Goal: Task Accomplishment & Management: Manage account settings

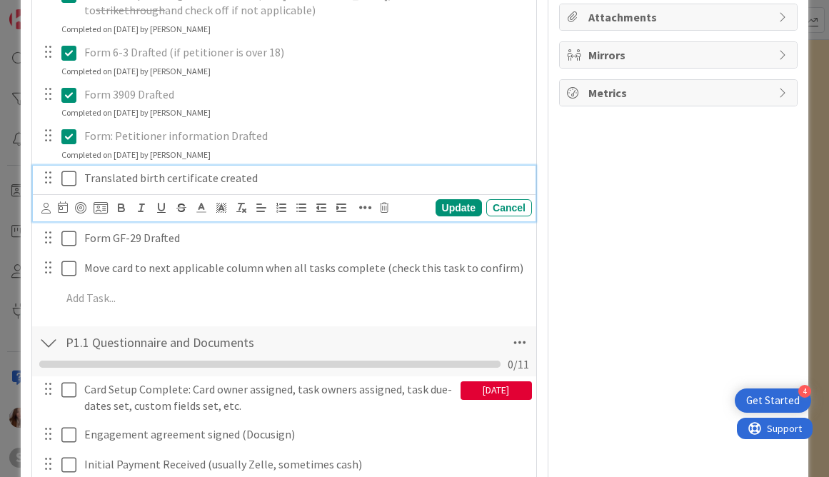
click at [65, 186] on icon at bounding box center [68, 178] width 15 height 17
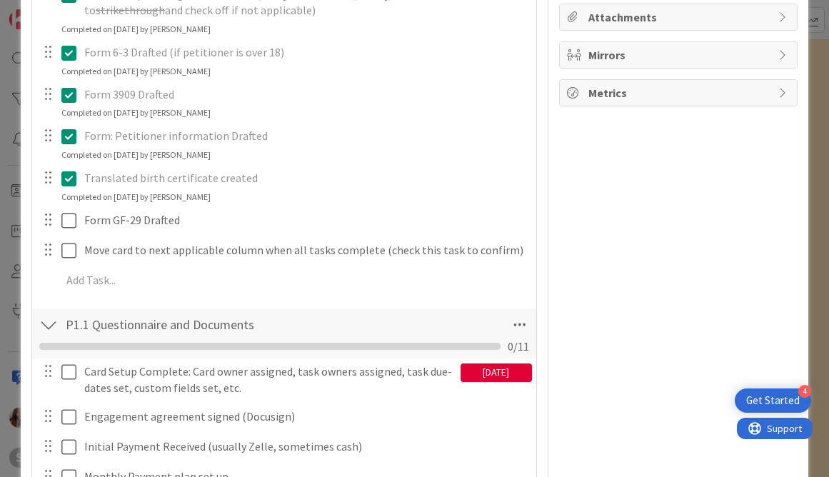
click at [68, 234] on div "Card Updates Complete (Task Owners / Due Dates Updated) [DATE] Update Cancel Co…" at bounding box center [284, 48] width 490 height 502
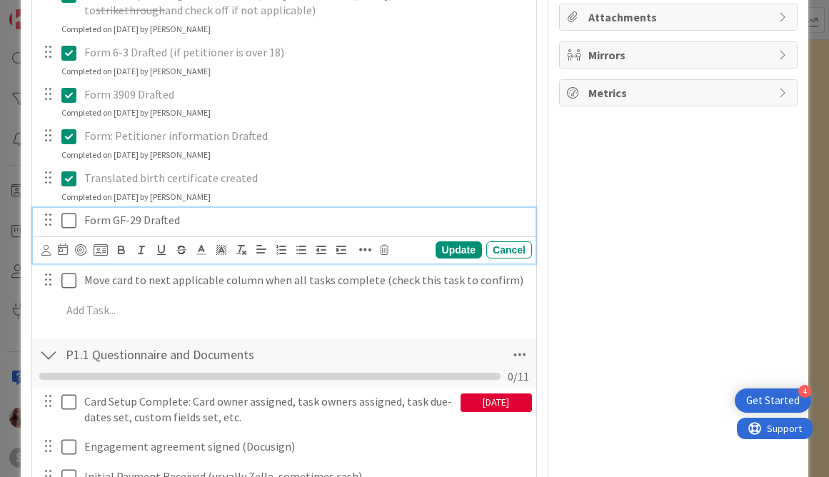
click at [74, 231] on button at bounding box center [69, 220] width 17 height 23
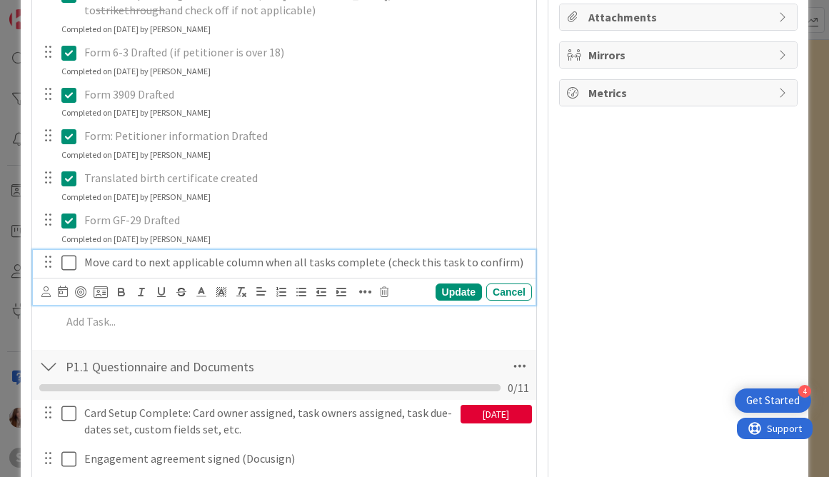
click at [71, 266] on icon at bounding box center [68, 262] width 15 height 17
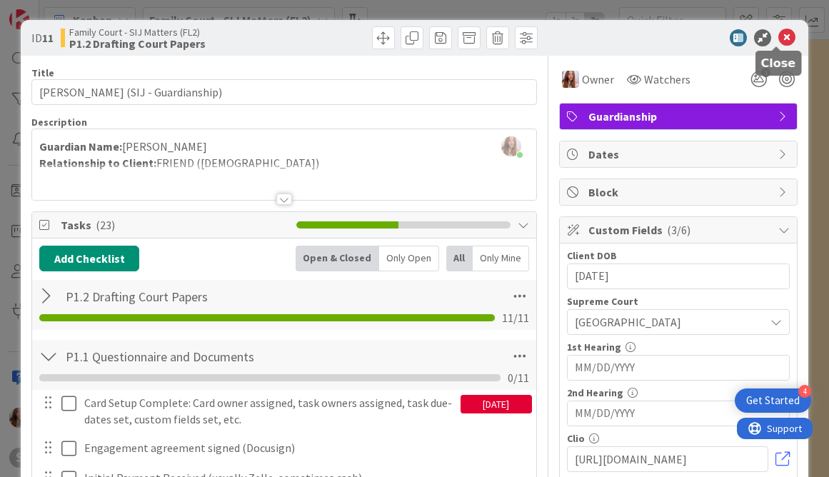
click at [779, 36] on icon at bounding box center [787, 37] width 17 height 17
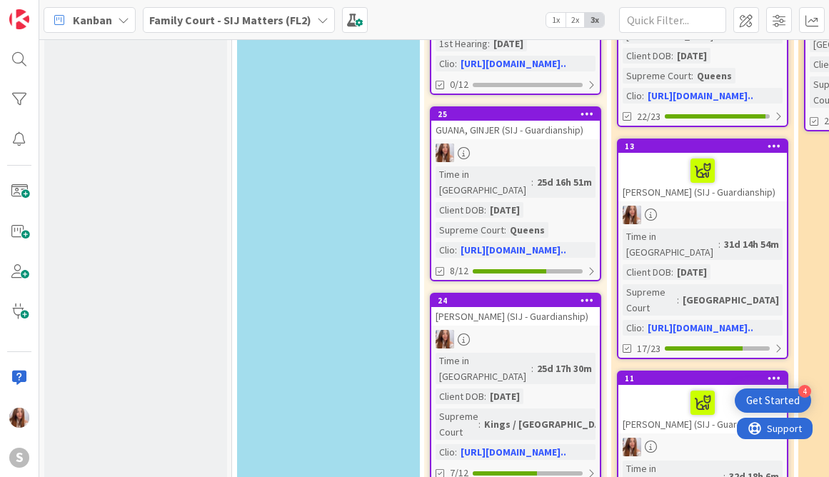
scroll to position [634, 0]
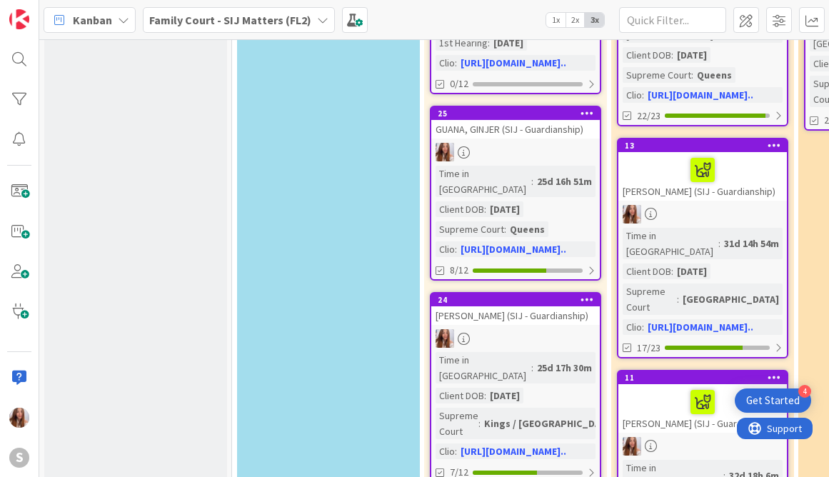
click at [724, 384] on div "[PERSON_NAME] (SIJ - Guardianship)" at bounding box center [703, 408] width 169 height 49
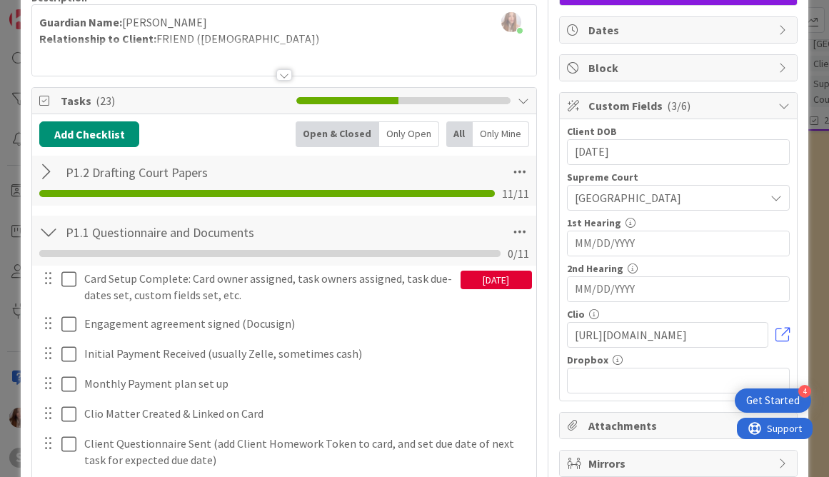
scroll to position [193, 0]
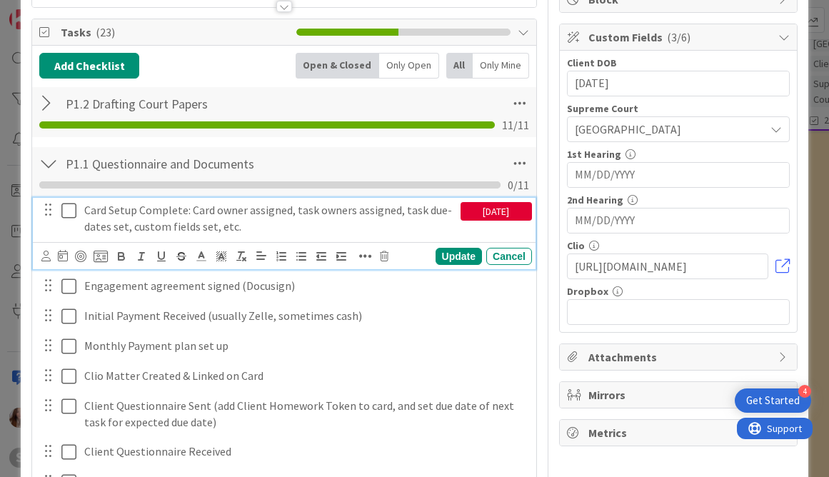
click at [71, 216] on icon at bounding box center [68, 210] width 15 height 17
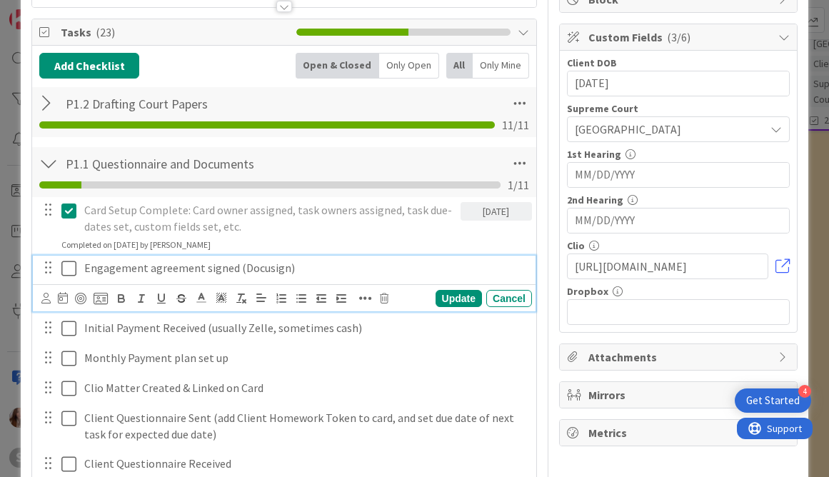
click at [76, 264] on icon at bounding box center [68, 268] width 15 height 17
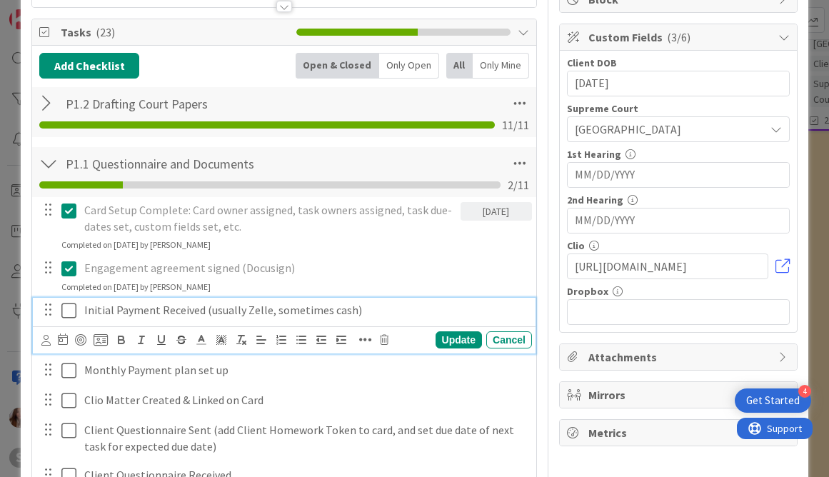
click at [79, 309] on div "Initial Payment Received (usually Zelle, sometimes cash)" at bounding box center [306, 310] width 454 height 25
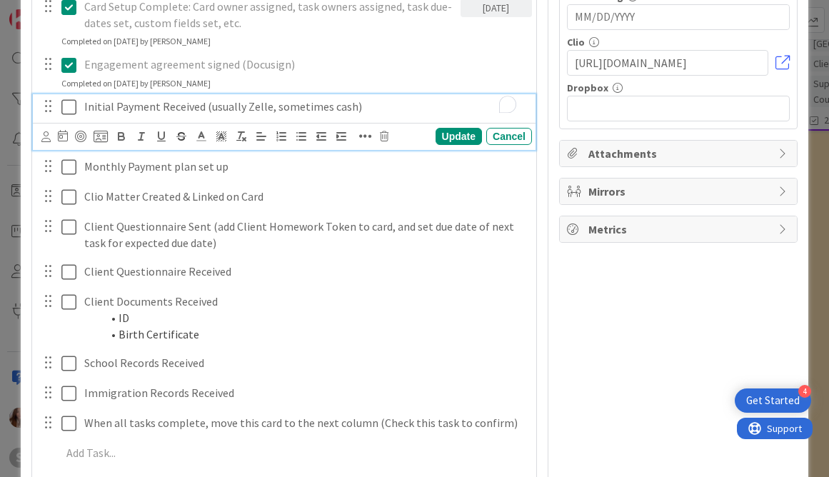
click at [67, 114] on icon at bounding box center [68, 107] width 15 height 17
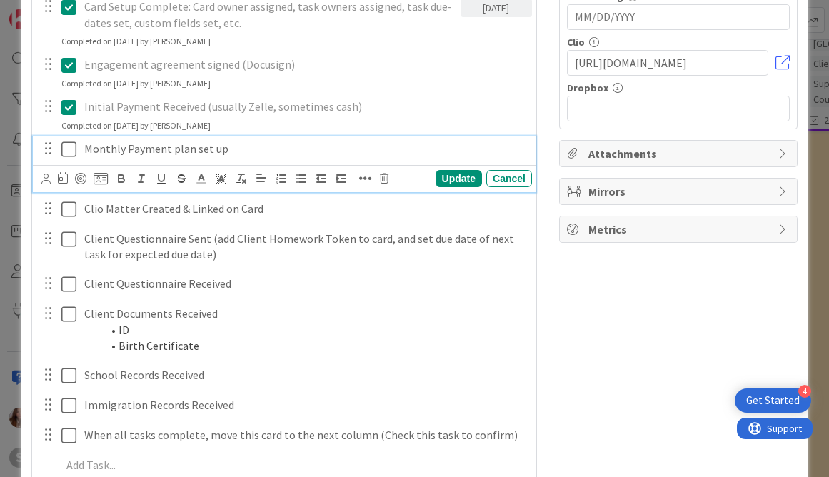
click at [74, 154] on icon at bounding box center [68, 149] width 15 height 17
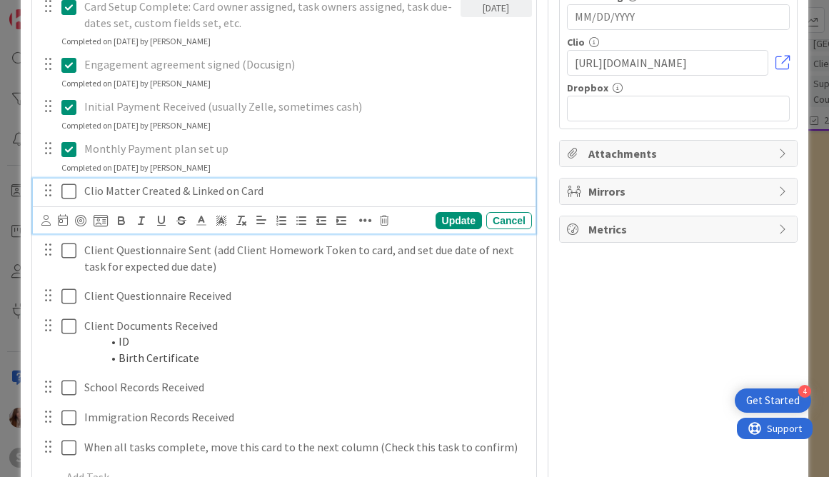
click at [79, 199] on div "Clio Matter Created & Linked on Card" at bounding box center [306, 191] width 454 height 25
click at [75, 197] on icon at bounding box center [68, 191] width 15 height 17
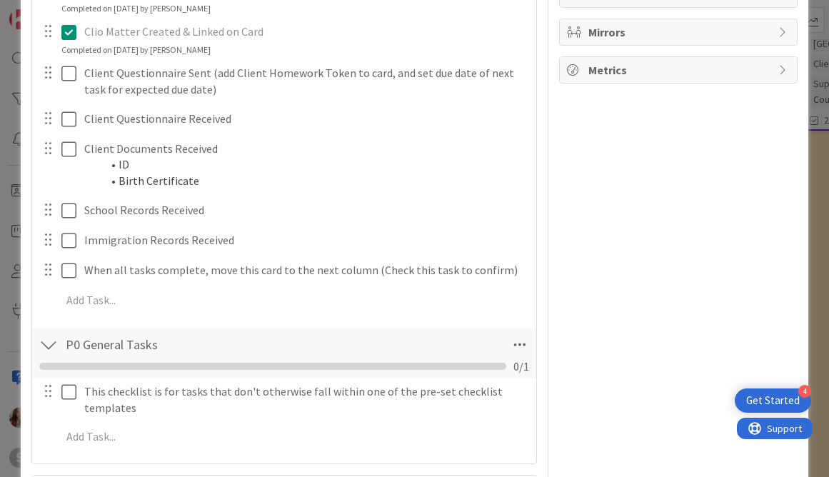
scroll to position [544, 0]
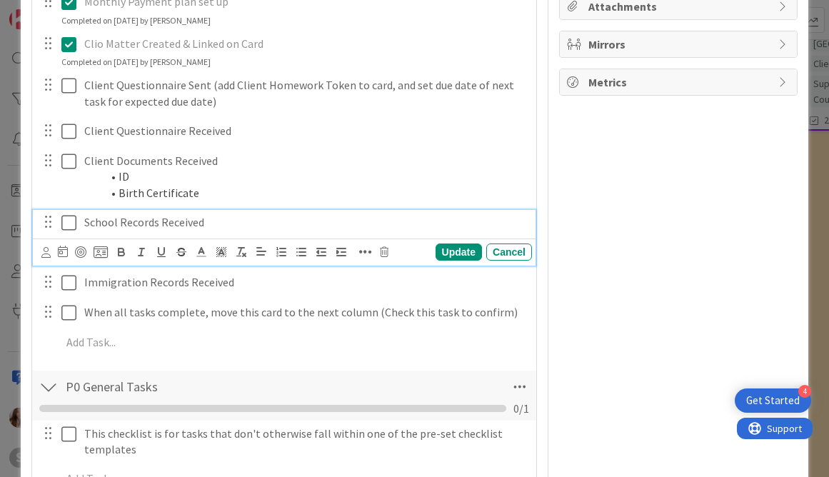
click at [70, 221] on icon at bounding box center [68, 222] width 15 height 17
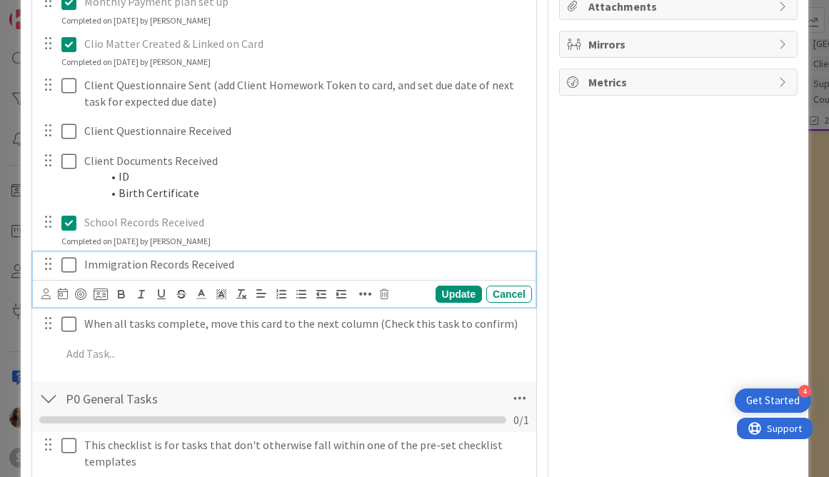
click at [69, 261] on icon at bounding box center [68, 264] width 15 height 17
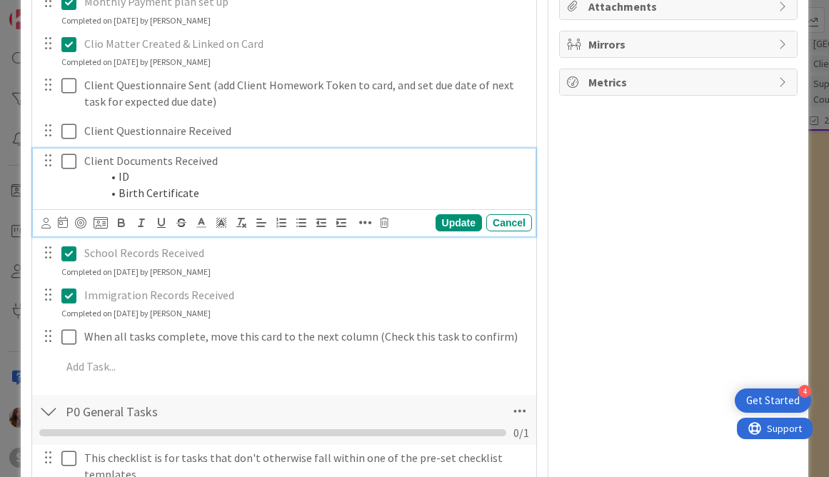
click at [64, 159] on icon at bounding box center [68, 161] width 15 height 17
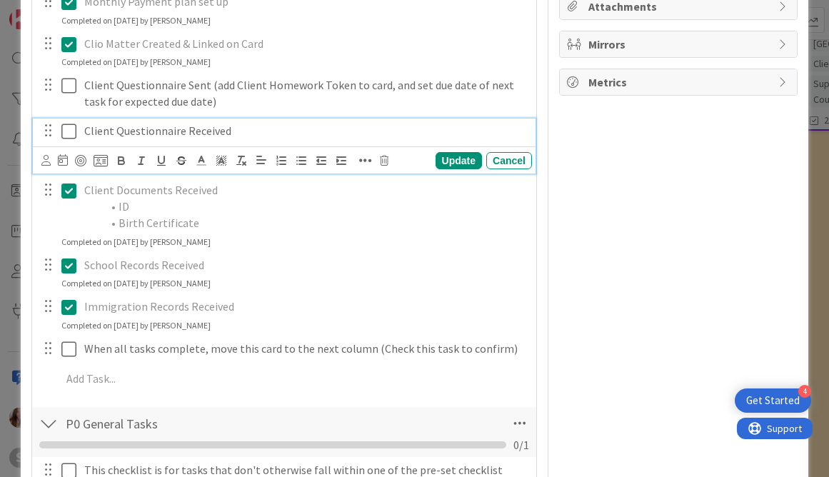
click at [69, 131] on icon at bounding box center [68, 131] width 15 height 17
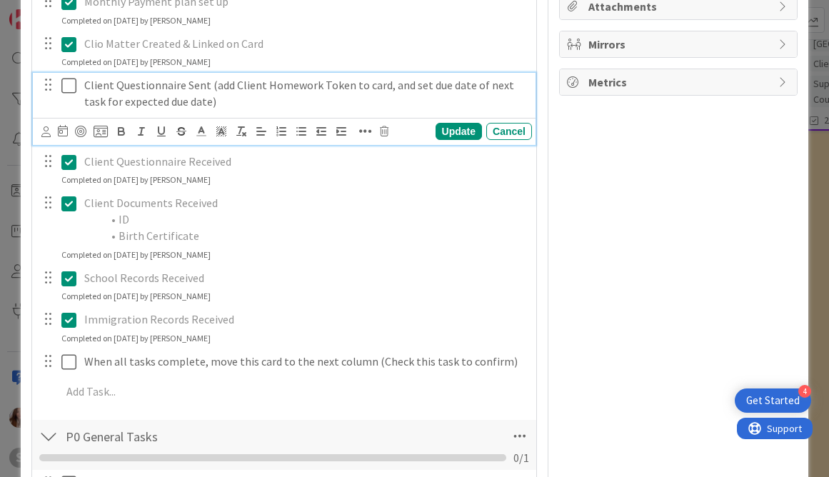
click at [69, 91] on icon at bounding box center [68, 85] width 15 height 17
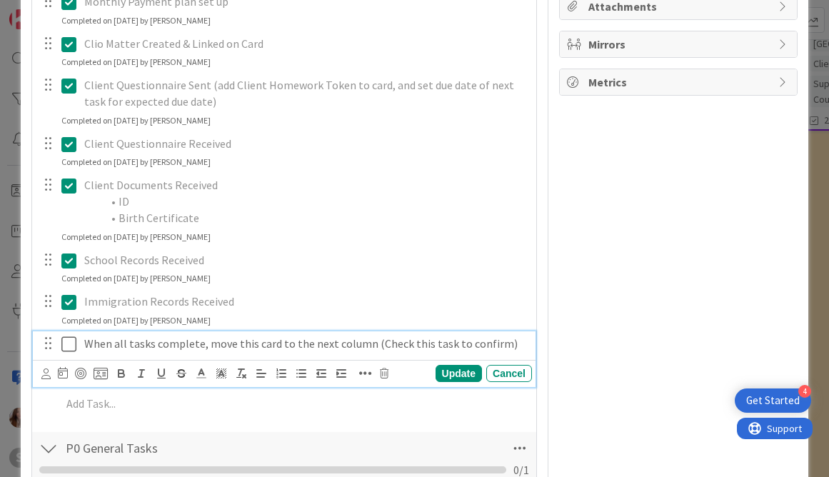
click at [76, 346] on button at bounding box center [69, 344] width 17 height 23
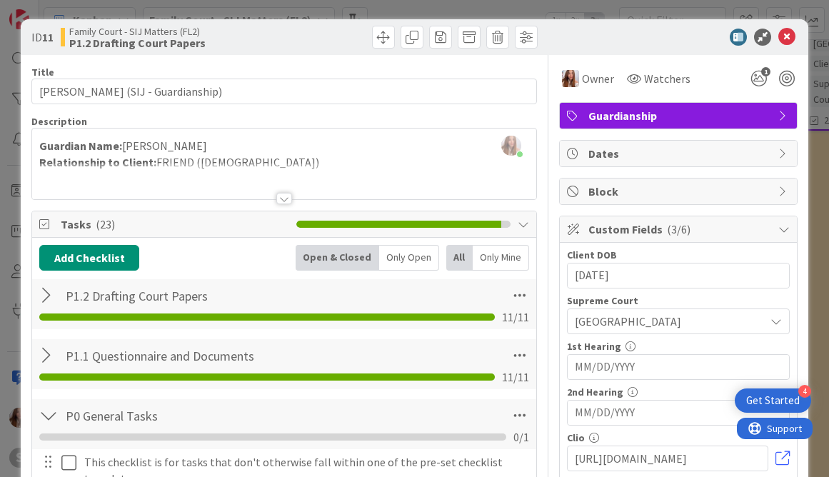
scroll to position [0, 0]
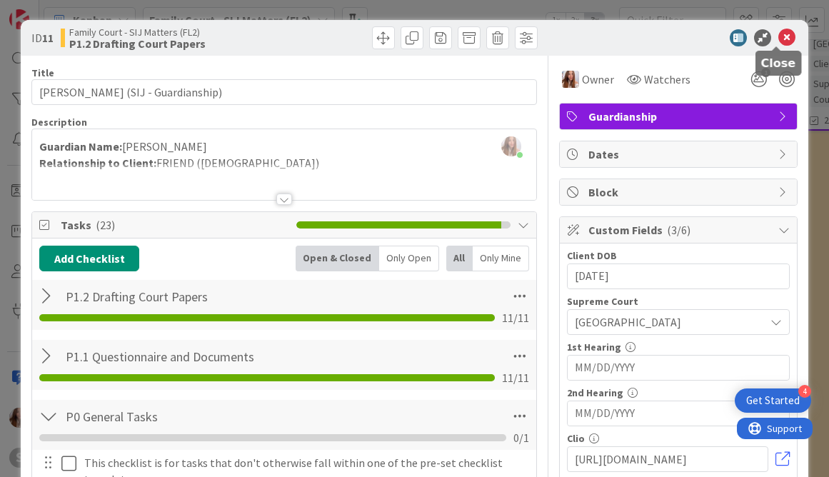
click at [779, 42] on icon at bounding box center [787, 37] width 17 height 17
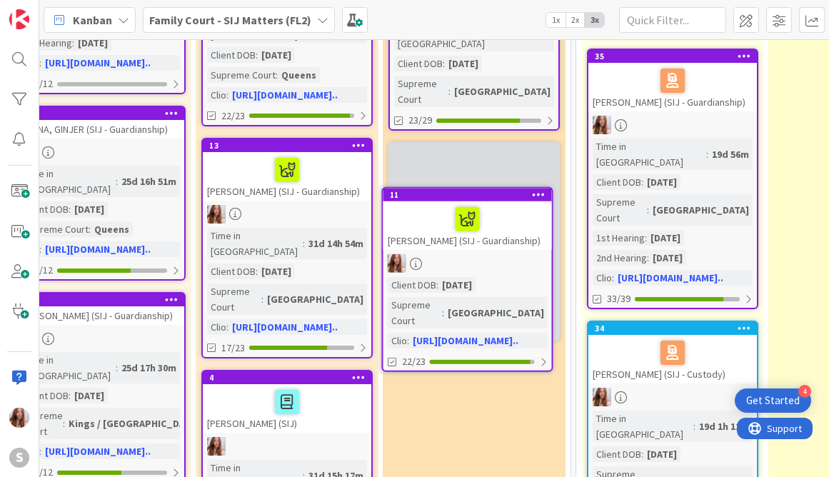
scroll to position [632, 416]
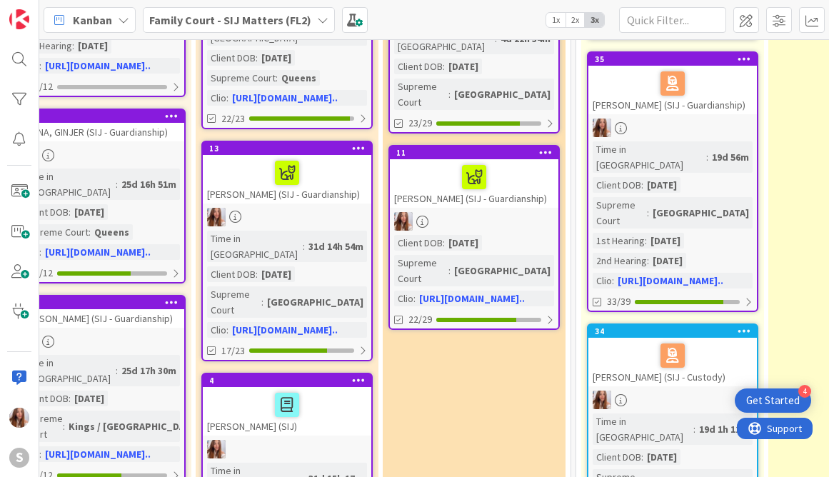
click at [464, 161] on div "[PERSON_NAME] (SIJ - Guardianship)" at bounding box center [474, 183] width 169 height 49
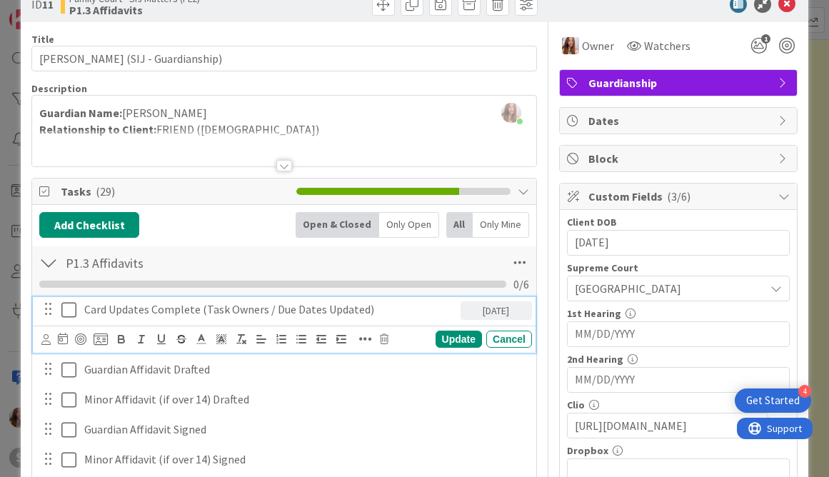
click at [65, 312] on icon at bounding box center [68, 309] width 15 height 17
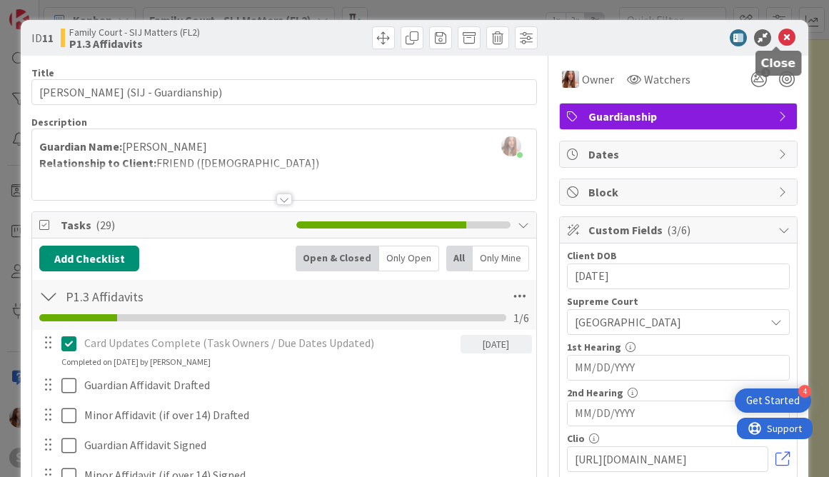
click at [779, 36] on icon at bounding box center [787, 37] width 17 height 17
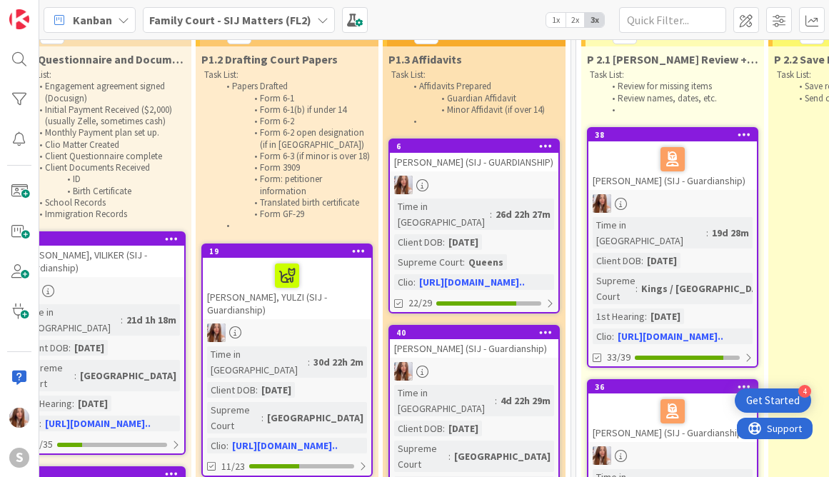
scroll to position [0, 416]
